Goal: Information Seeking & Learning: Learn about a topic

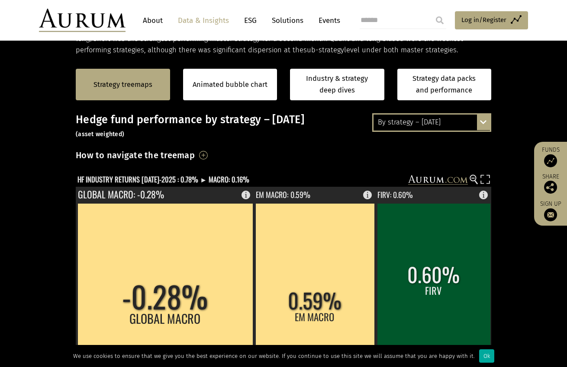
scroll to position [173, 0]
click at [482, 119] on div "By strategy – [DATE] By strategy – [DATE] By strategy – year to date 2016 – [DA…" at bounding box center [431, 122] width 119 height 18
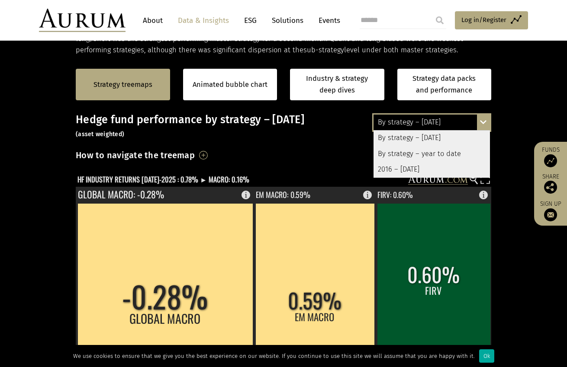
click at [441, 154] on div "By strategy – year to date" at bounding box center [431, 154] width 116 height 16
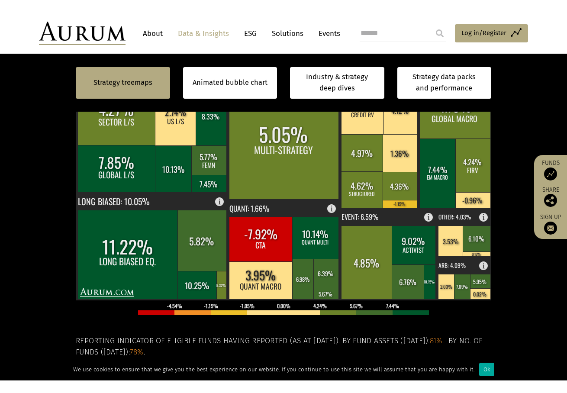
scroll to position [260, 0]
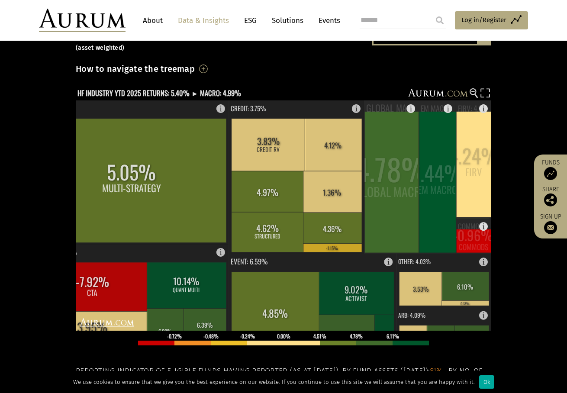
scroll to position [87, 0]
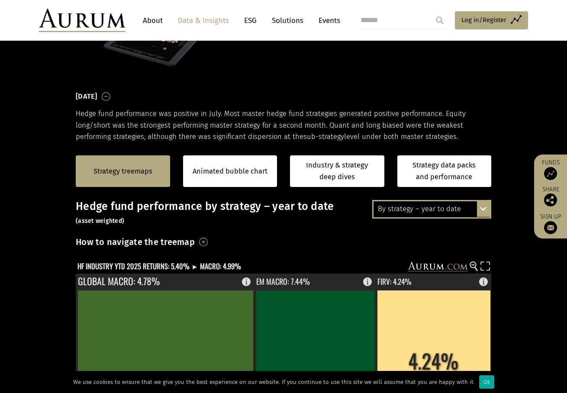
click at [481, 206] on div "By strategy – year to date By strategy – July 2025 By strategy – year to date 2…" at bounding box center [431, 209] width 119 height 18
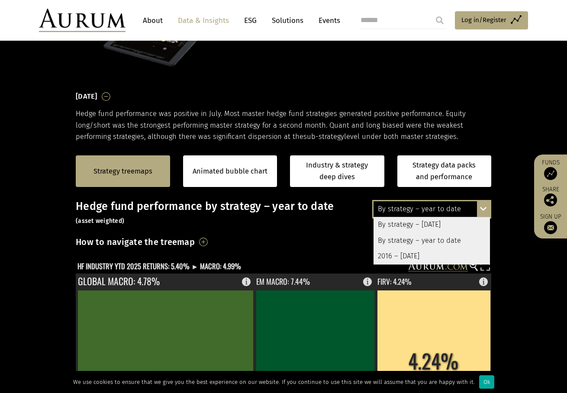
click at [425, 255] on div "2016 – [DATE]" at bounding box center [431, 256] width 116 height 16
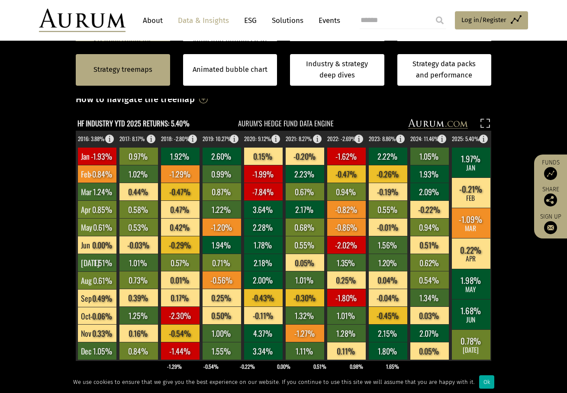
scroll to position [303, 0]
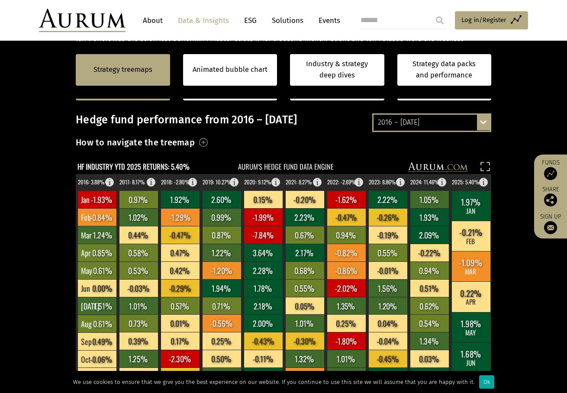
scroll to position [130, 0]
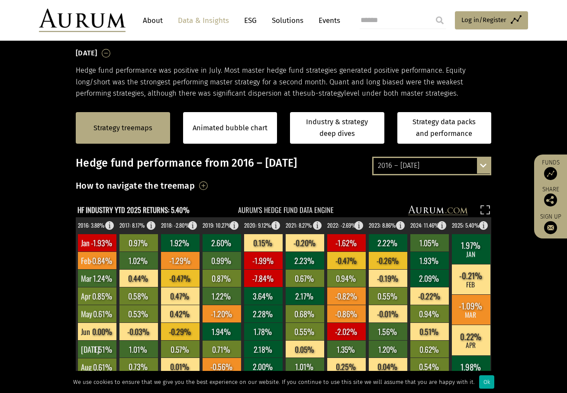
click at [485, 169] on div "2016 – July 2025 By strategy – July 2025 By strategy – year to date 2016 – July…" at bounding box center [431, 166] width 119 height 18
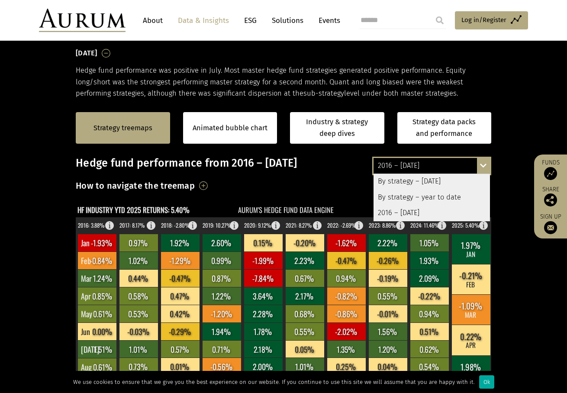
click at [411, 211] on div "2016 – [DATE]" at bounding box center [431, 213] width 116 height 16
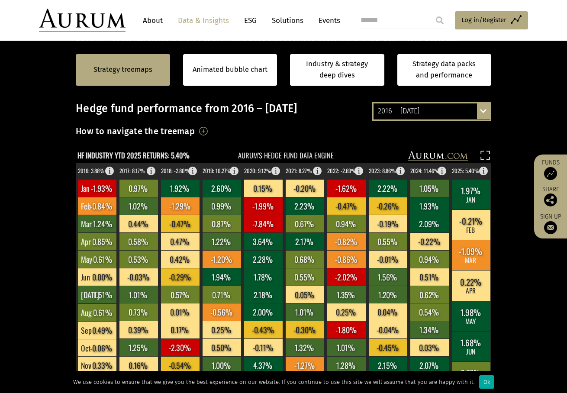
scroll to position [55, 0]
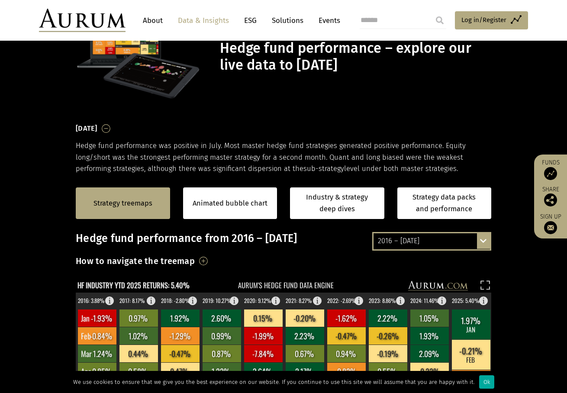
click at [477, 245] on div "2016 – July 2025 By strategy – July 2025 By strategy – year to date 2016 – July…" at bounding box center [431, 241] width 119 height 18
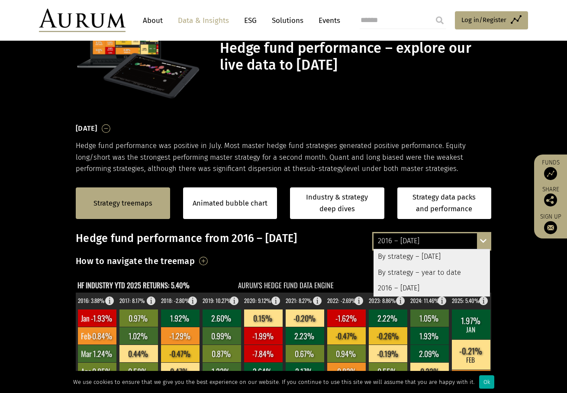
click at [479, 92] on div "Hedge fund performance – explore our live data to [DATE]" at bounding box center [283, 57] width 433 height 88
click at [373, 135] on div "July 2025 Hedge fund performance was positive in July. Most master hedge fund s…" at bounding box center [283, 148] width 415 height 52
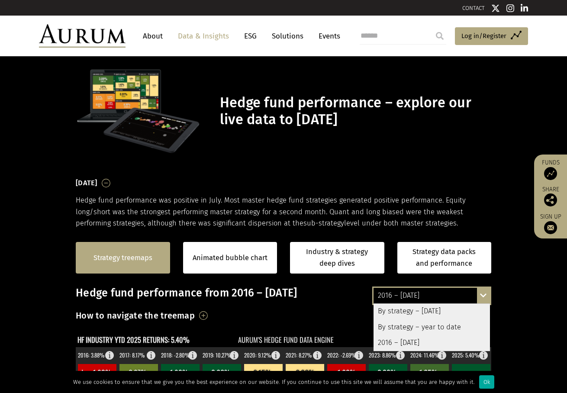
click at [125, 260] on link "Strategy treemaps" at bounding box center [122, 257] width 59 height 11
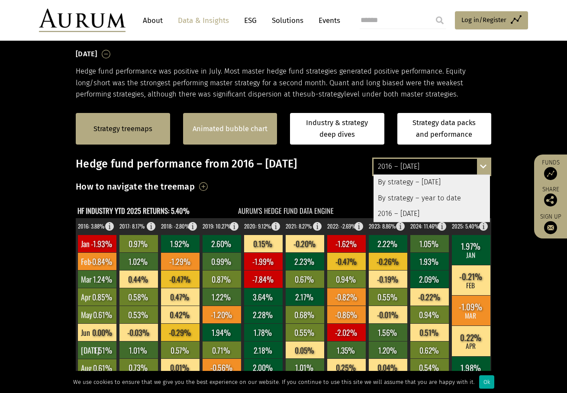
scroll to position [131, 0]
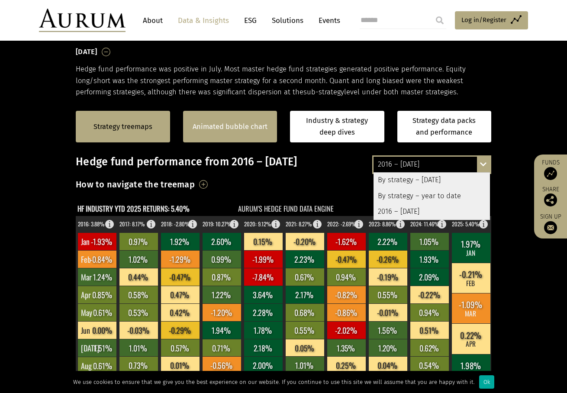
click at [231, 126] on link "Animated bubble chart" at bounding box center [230, 126] width 75 height 11
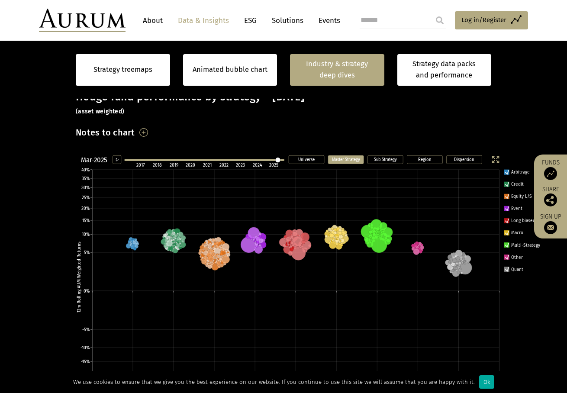
scroll to position [196, 0]
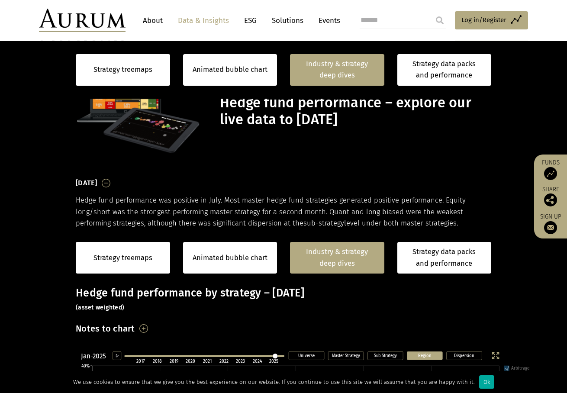
scroll to position [239, 0]
